Goal: Find contact information: Find contact information

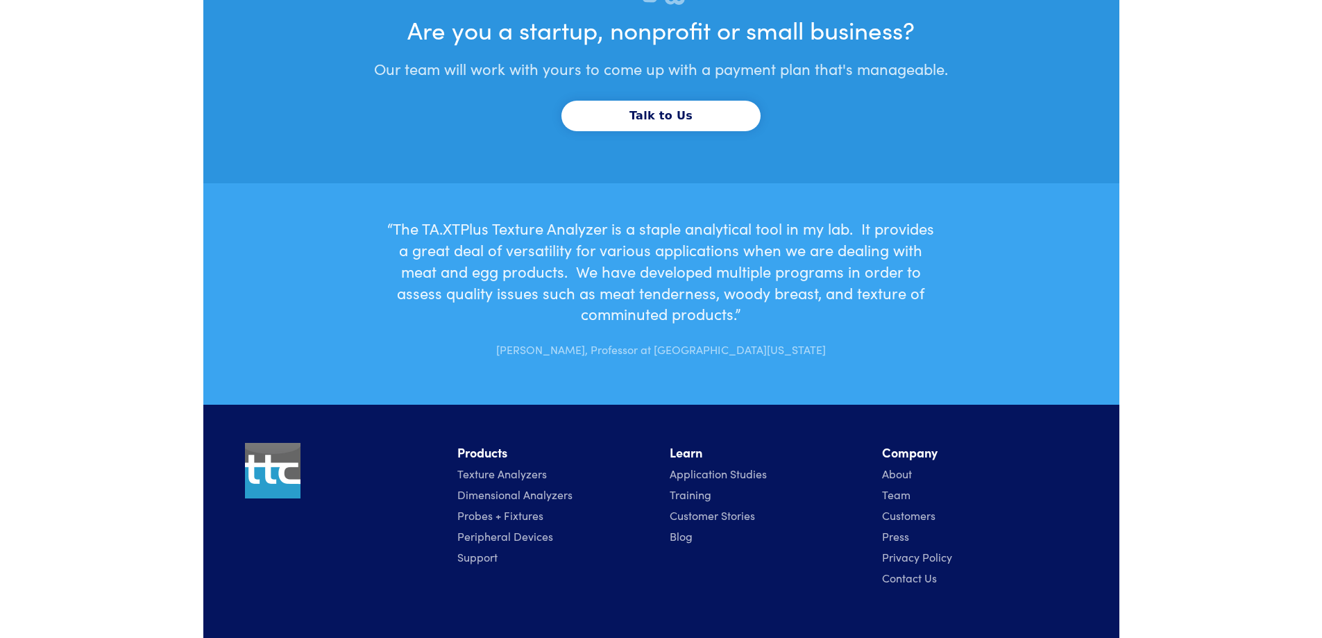
scroll to position [4707, 0]
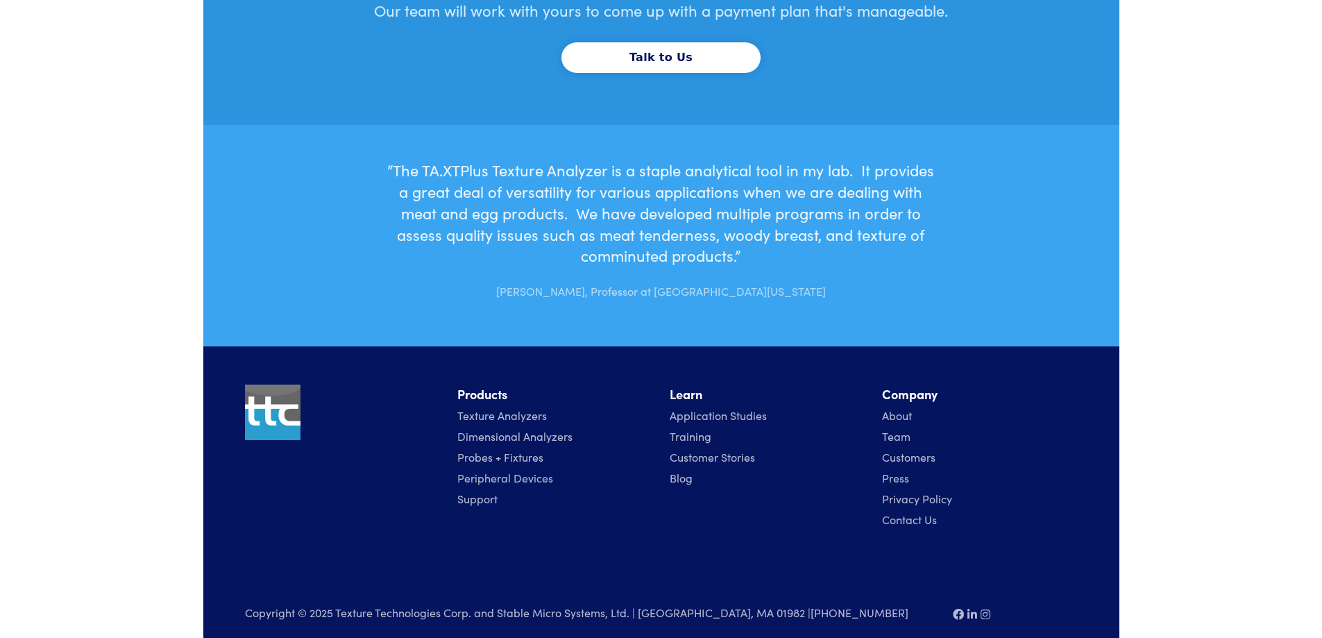
click at [917, 511] on link "Contact Us" at bounding box center [909, 518] width 55 height 15
click at [919, 511] on link "Contact Us" at bounding box center [909, 518] width 55 height 15
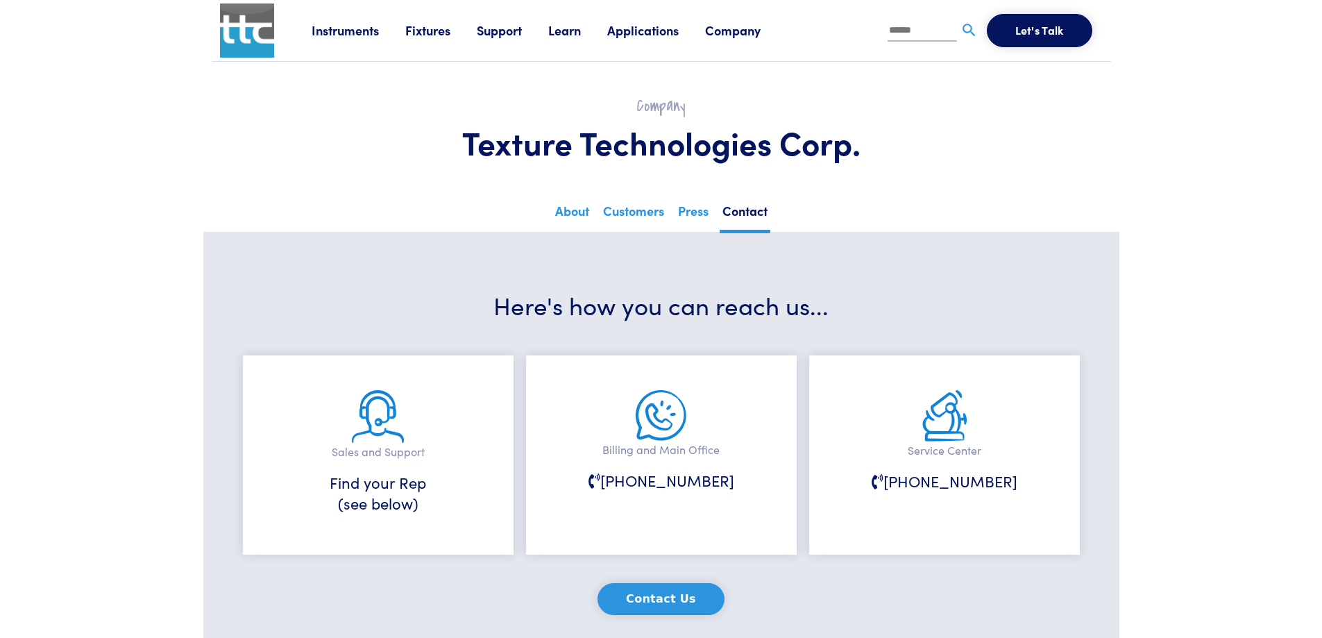
drag, startPoint x: 742, startPoint y: 16, endPoint x: 740, endPoint y: 28, distance: 12.6
click at [742, 20] on div "Instruments Texture Analyzers Measure any physical product characteristic. TA.X…" at bounding box center [707, 30] width 791 height 61
click at [741, 33] on link "Company" at bounding box center [746, 30] width 82 height 17
click at [1005, 80] on ul "About Customers Press TA-GIVESBACK Contact" at bounding box center [661, 94] width 899 height 75
click at [742, 31] on link "Company" at bounding box center [746, 30] width 82 height 17
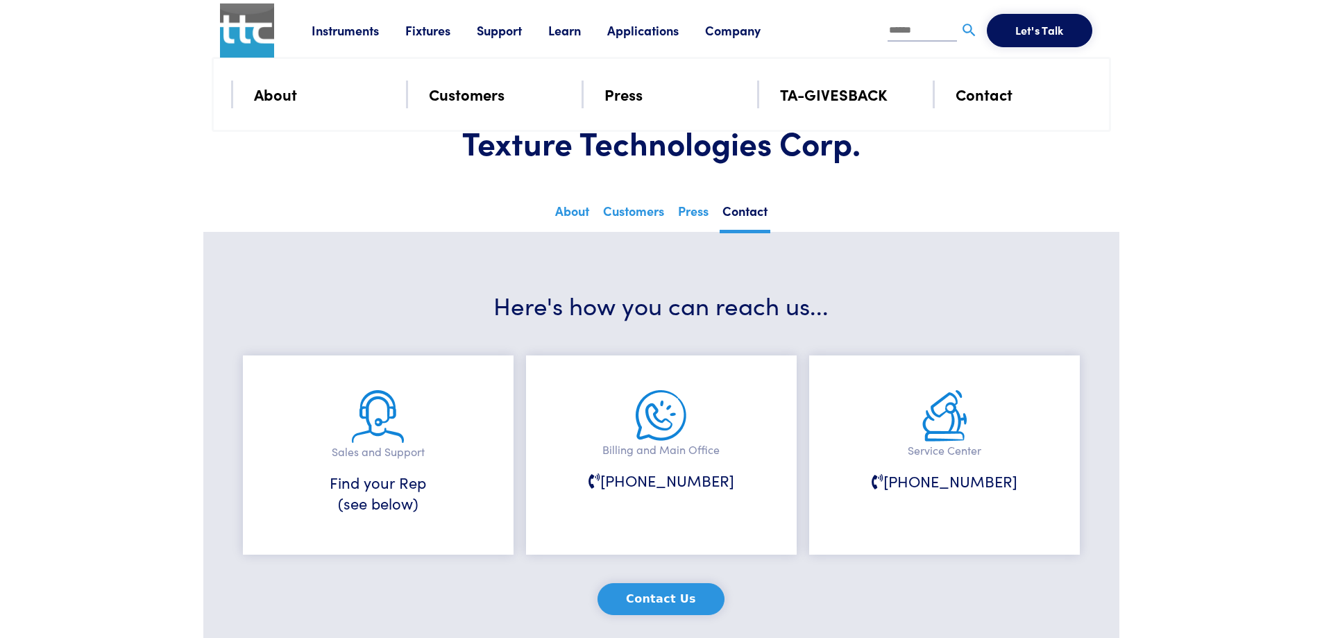
click at [958, 107] on li "Contact" at bounding box center [1023, 94] width 136 height 28
click at [729, 36] on link "Company" at bounding box center [746, 30] width 82 height 17
click at [986, 92] on link "Contact" at bounding box center [983, 94] width 57 height 24
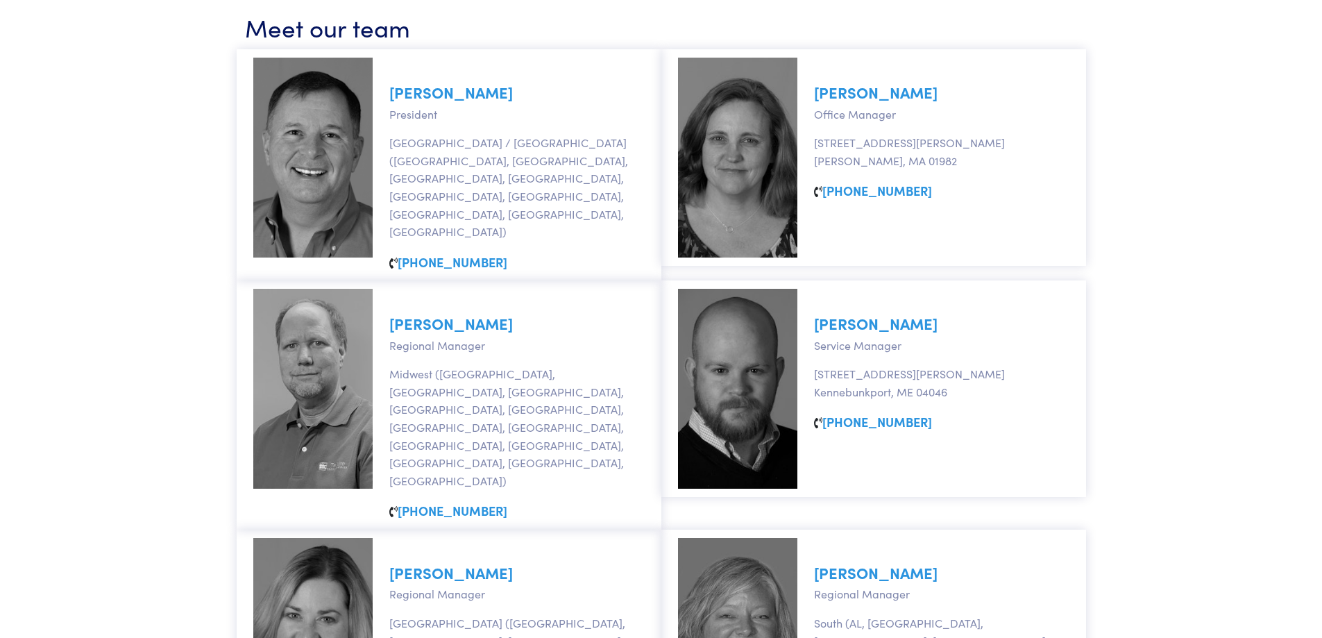
scroll to position [347, 0]
